Goal: Task Accomplishment & Management: Manage account settings

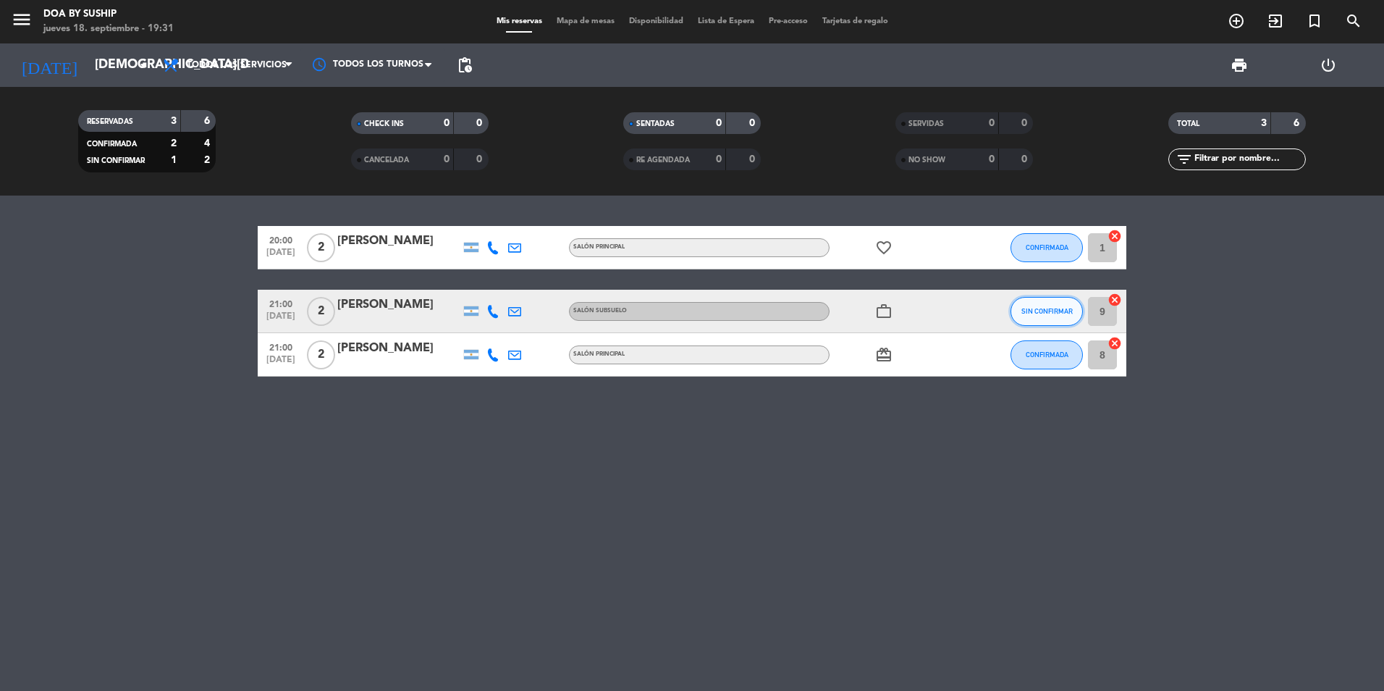
click at [1022, 316] on button "SIN CONFIRMAR" at bounding box center [1047, 311] width 72 height 29
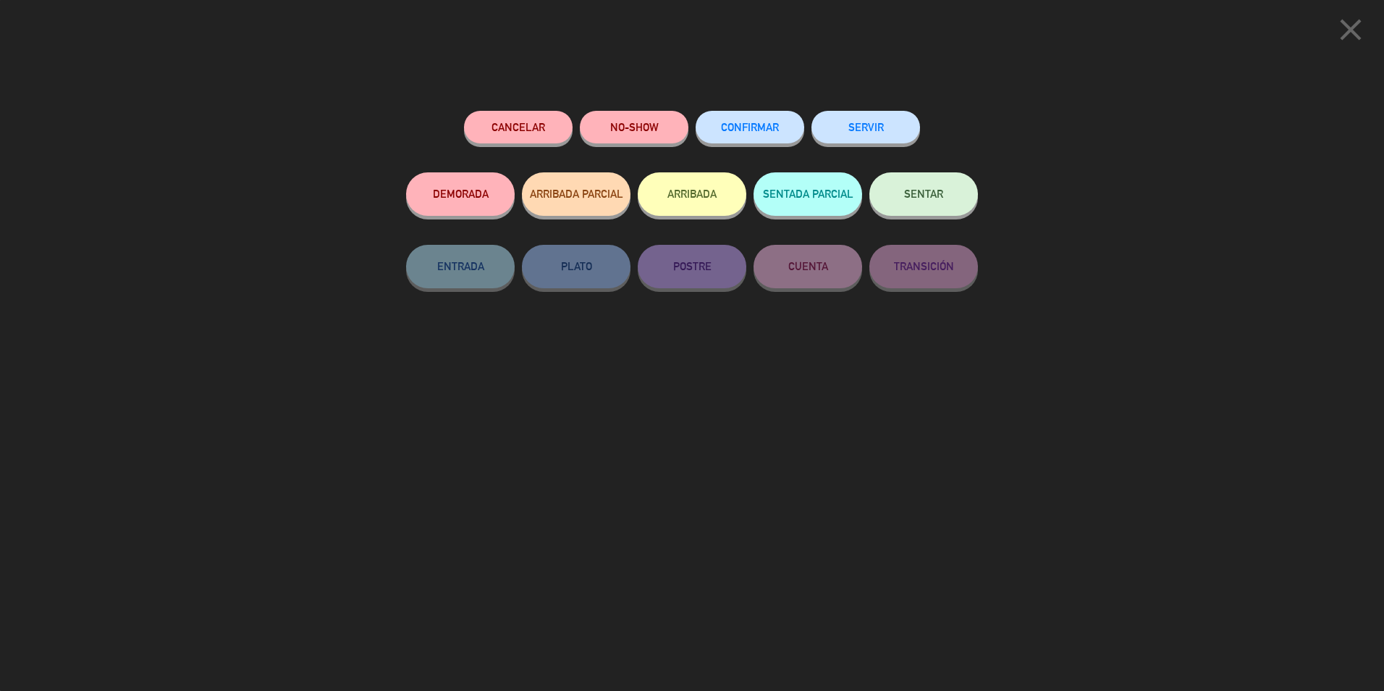
click at [752, 128] on span "CONFIRMAR" at bounding box center [750, 127] width 58 height 12
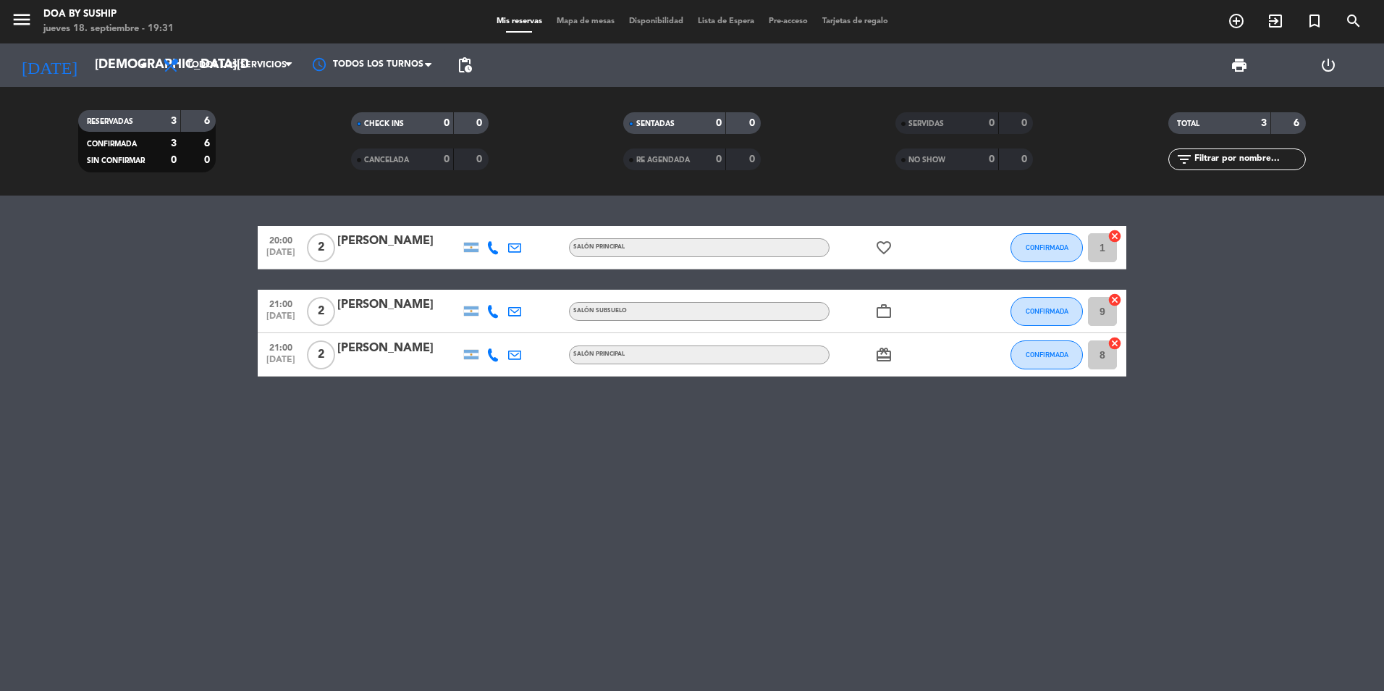
click at [886, 249] on icon "favorite_border" at bounding box center [883, 247] width 17 height 17
click at [882, 313] on icon "work_outline" at bounding box center [883, 311] width 17 height 17
click at [883, 240] on icon "favorite_border" at bounding box center [883, 247] width 17 height 17
click at [886, 359] on icon "card_giftcard" at bounding box center [883, 354] width 17 height 17
click at [811, 418] on div "20:00 [DATE] 2 [PERSON_NAME] Salón Principal favorite_border CONFIRMADA 1 cance…" at bounding box center [692, 442] width 1384 height 495
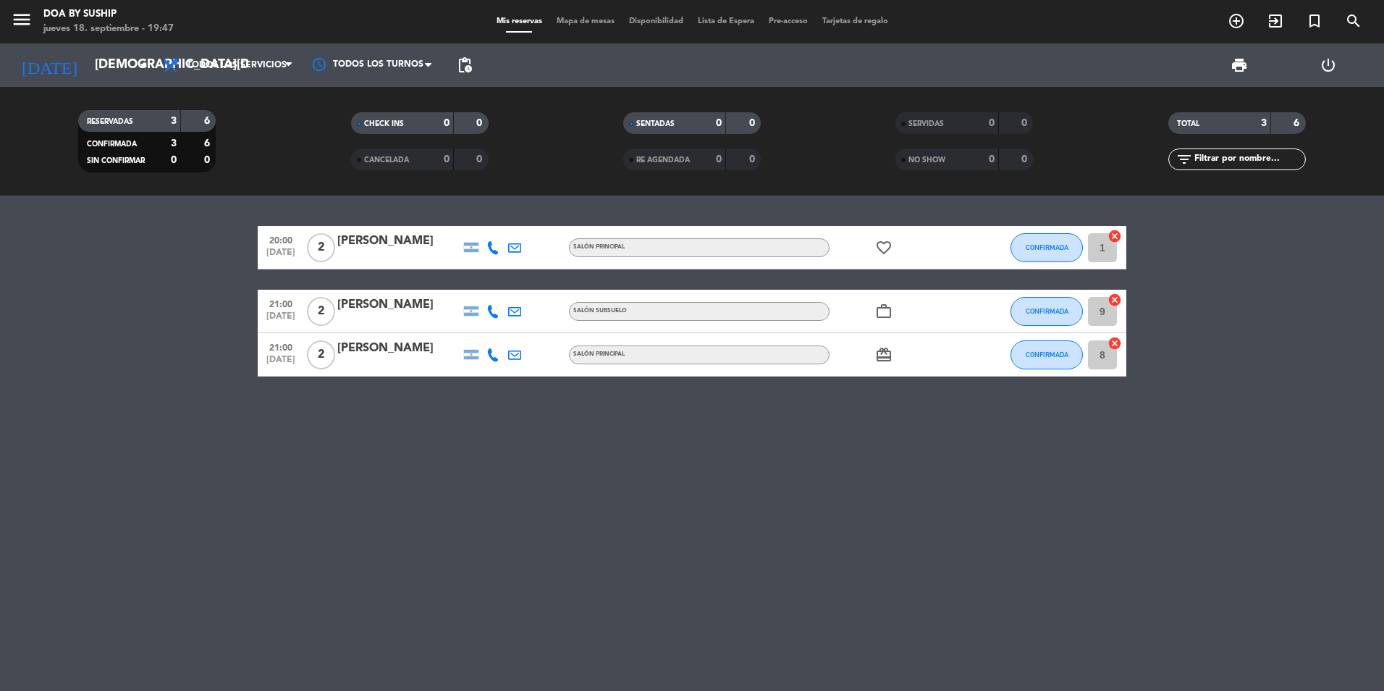
click at [880, 308] on icon "work_outline" at bounding box center [883, 311] width 17 height 17
click at [251, 62] on span "Todos los servicios" at bounding box center [237, 65] width 100 height 10
click at [117, 51] on input "[DEMOGRAPHIC_DATA][DATE]" at bounding box center [172, 65] width 168 height 29
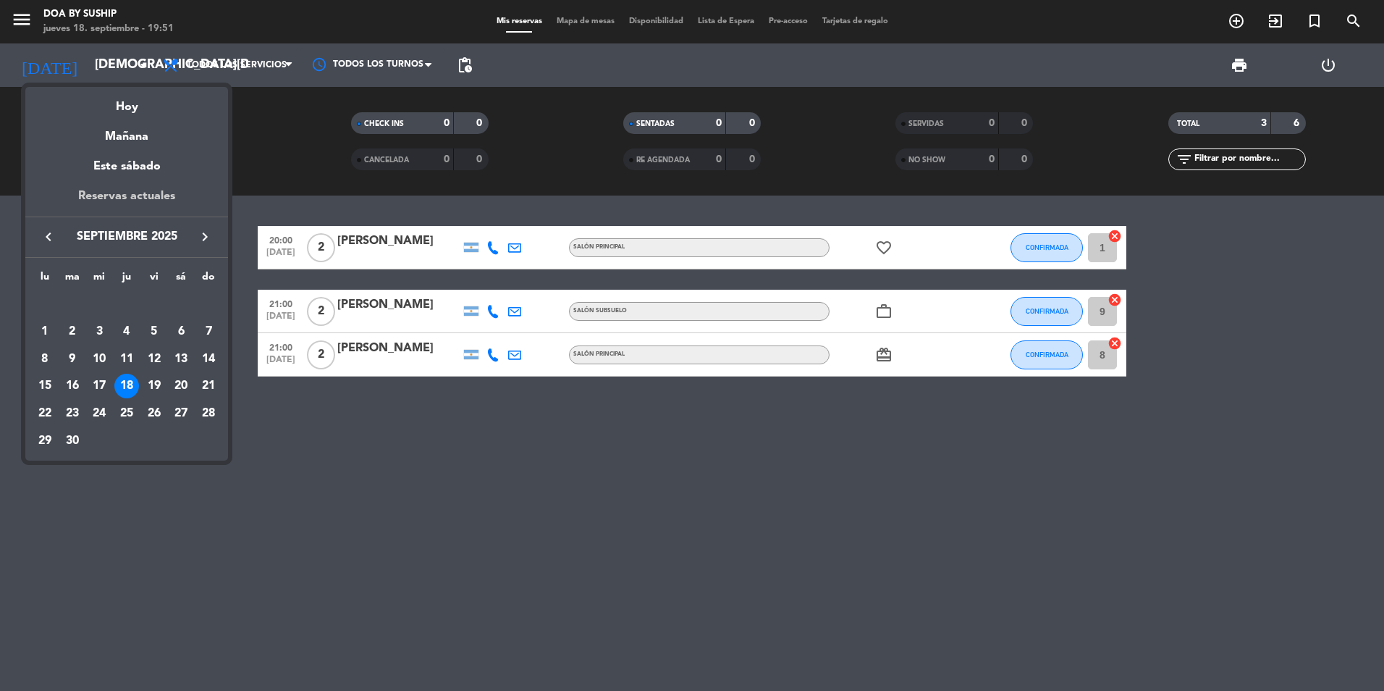
click at [159, 191] on div "Reservas actuales" at bounding box center [126, 202] width 203 height 30
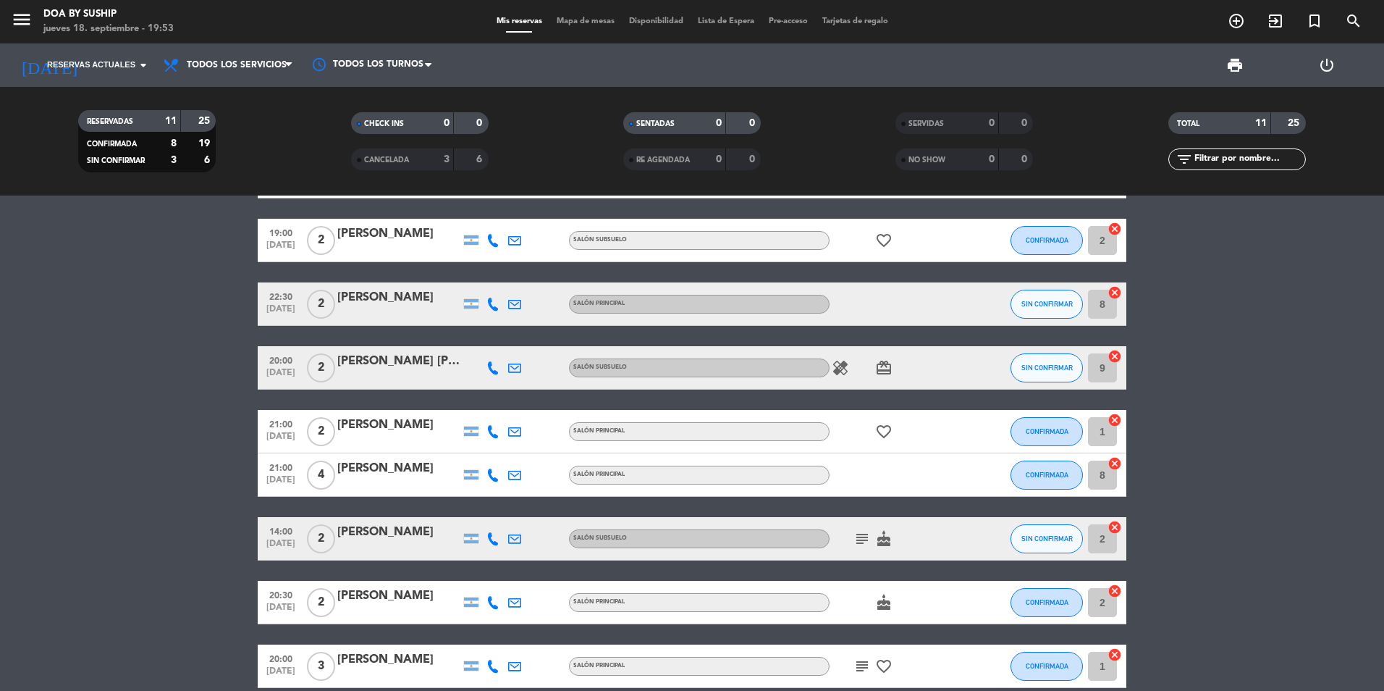
scroll to position [217, 0]
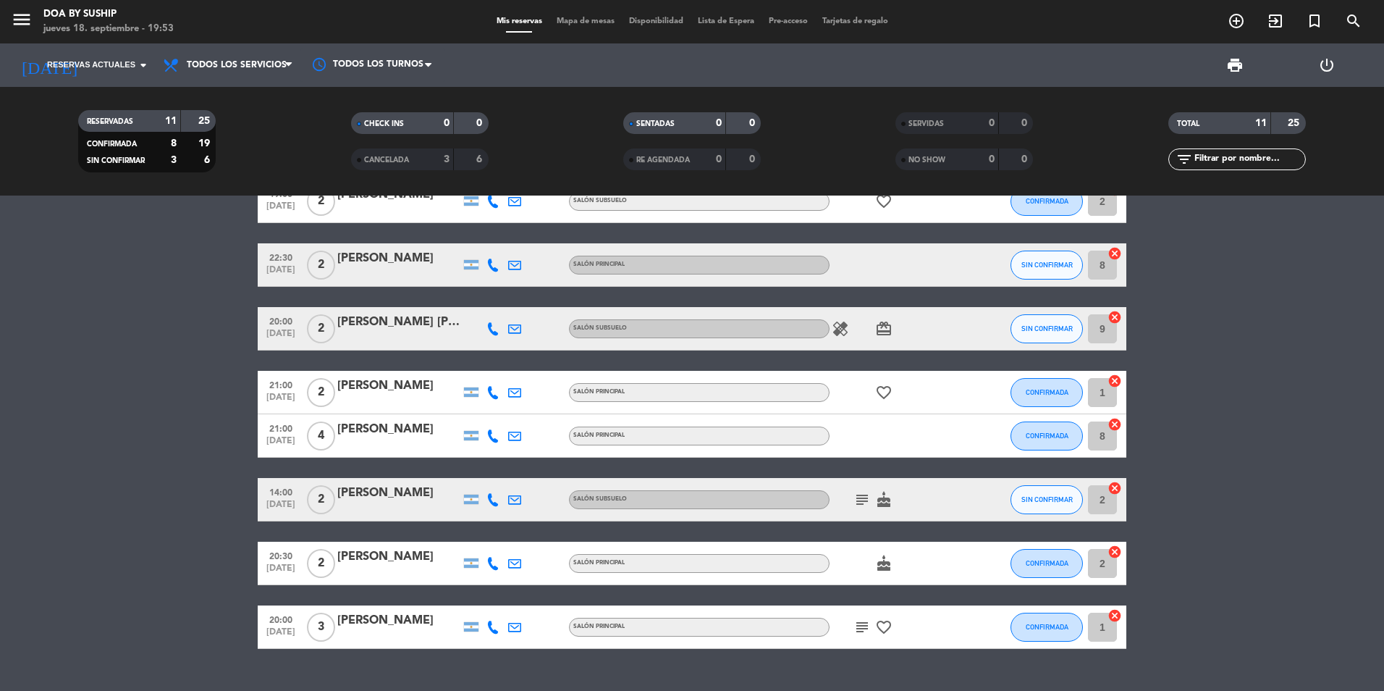
click at [437, 321] on div "[PERSON_NAME] [PERSON_NAME]" at bounding box center [398, 322] width 123 height 19
